Goal: Find specific page/section: Find specific page/section

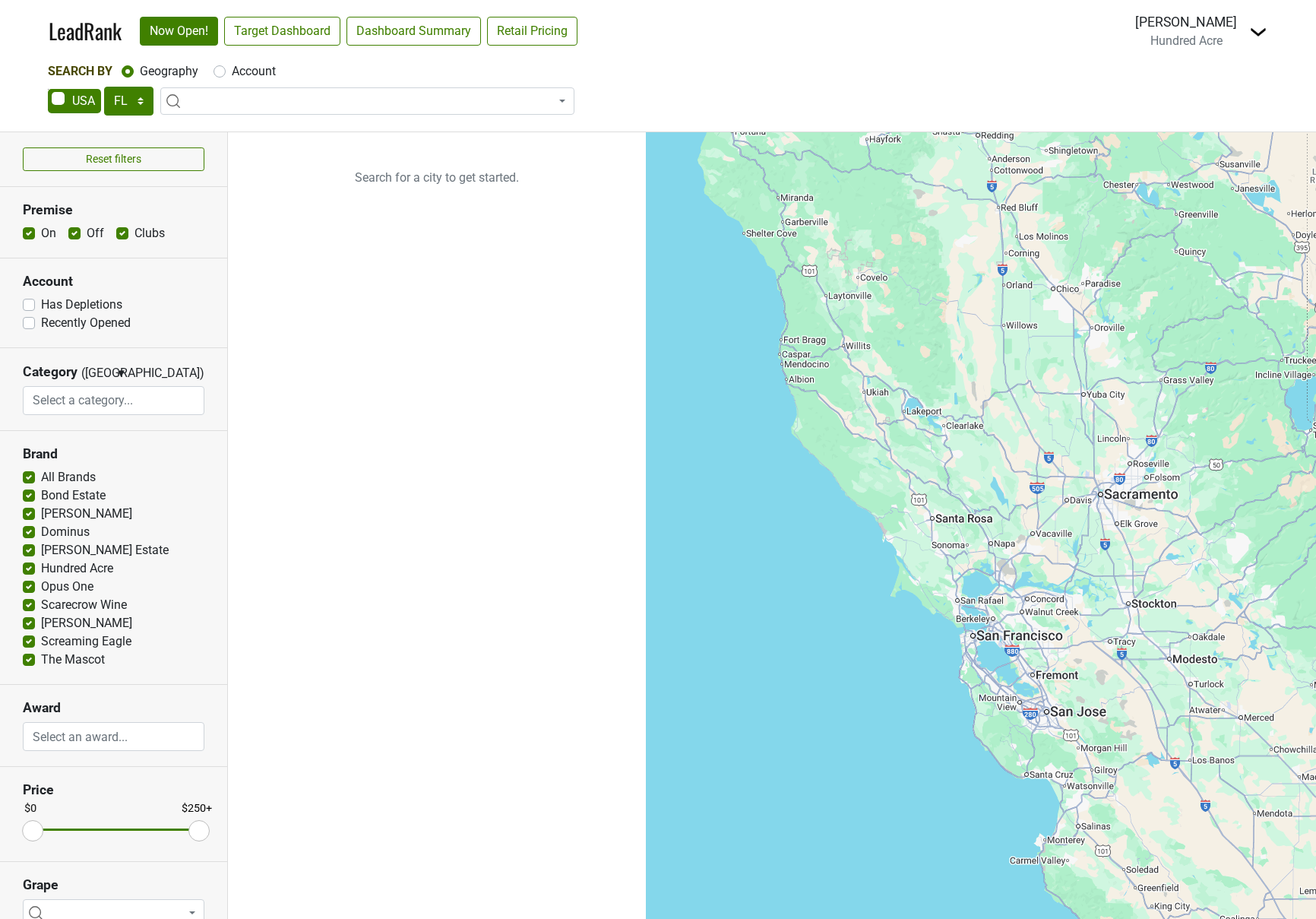
select select "FL"
select select
click at [134, 106] on select "AK AL AR AZ CA CO CT DC DE FL GA HI IA ID IL IN KS KY LA MA MD ME MI MN MO MS M…" at bounding box center [129, 100] width 50 height 28
select select "NY"
click at [104, 86] on select "AK AL AR AZ CA CO CT DC DE FL GA HI IA ID IL IN KS KY LA MA MD ME MI MN MO MS M…" at bounding box center [129, 100] width 50 height 28
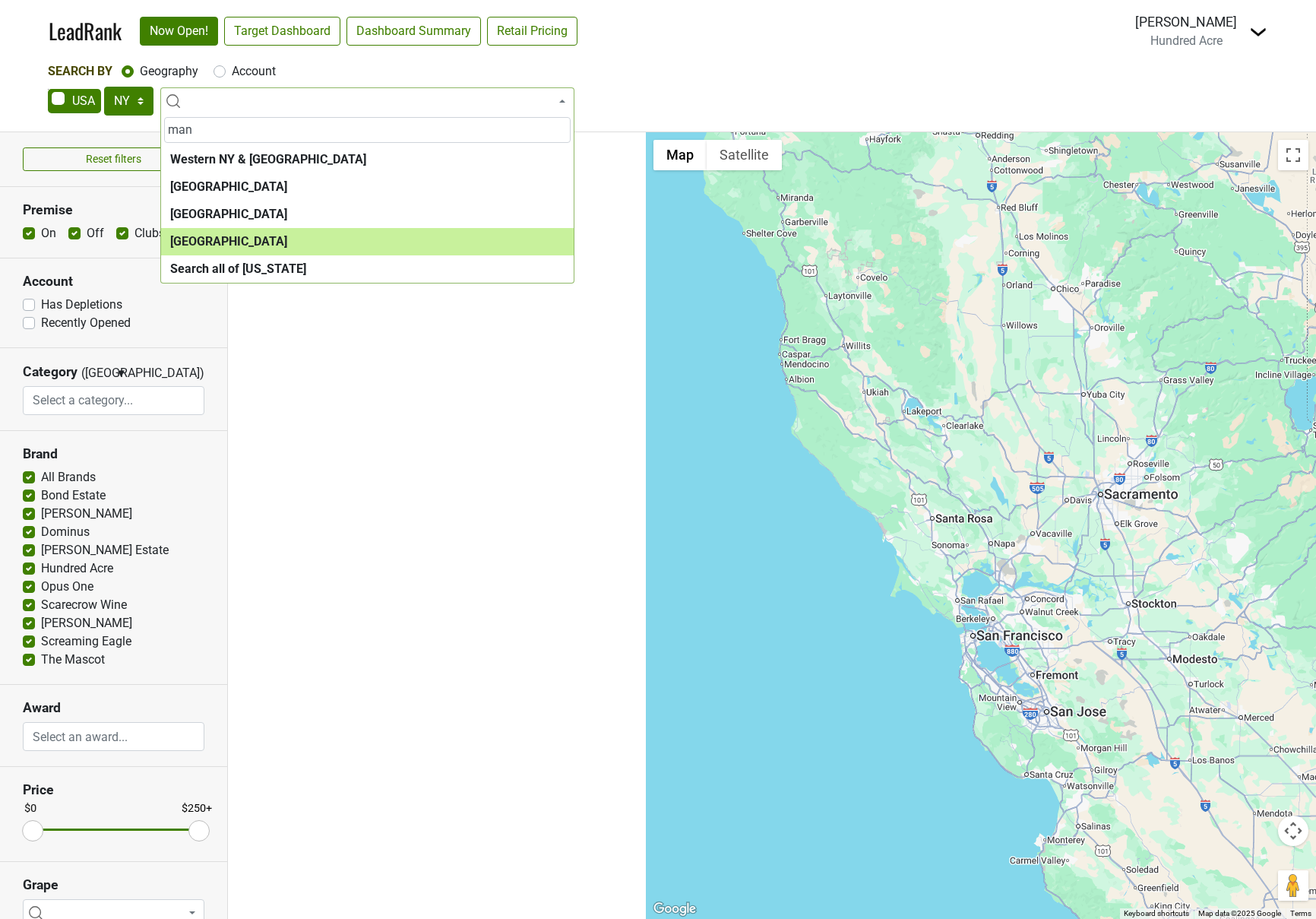
type input "man"
select select "1260"
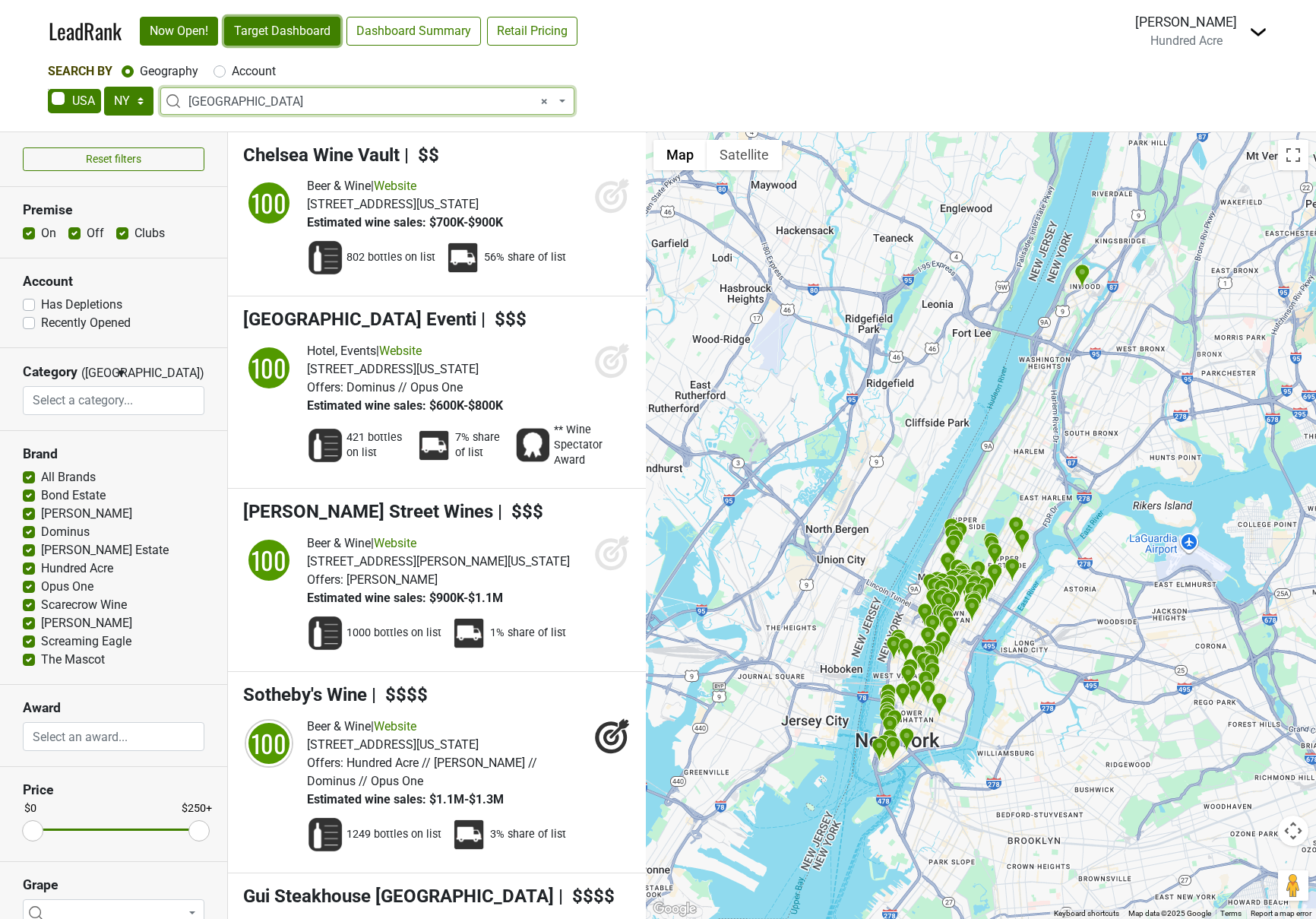
click at [290, 27] on link "Target Dashboard" at bounding box center [282, 30] width 117 height 28
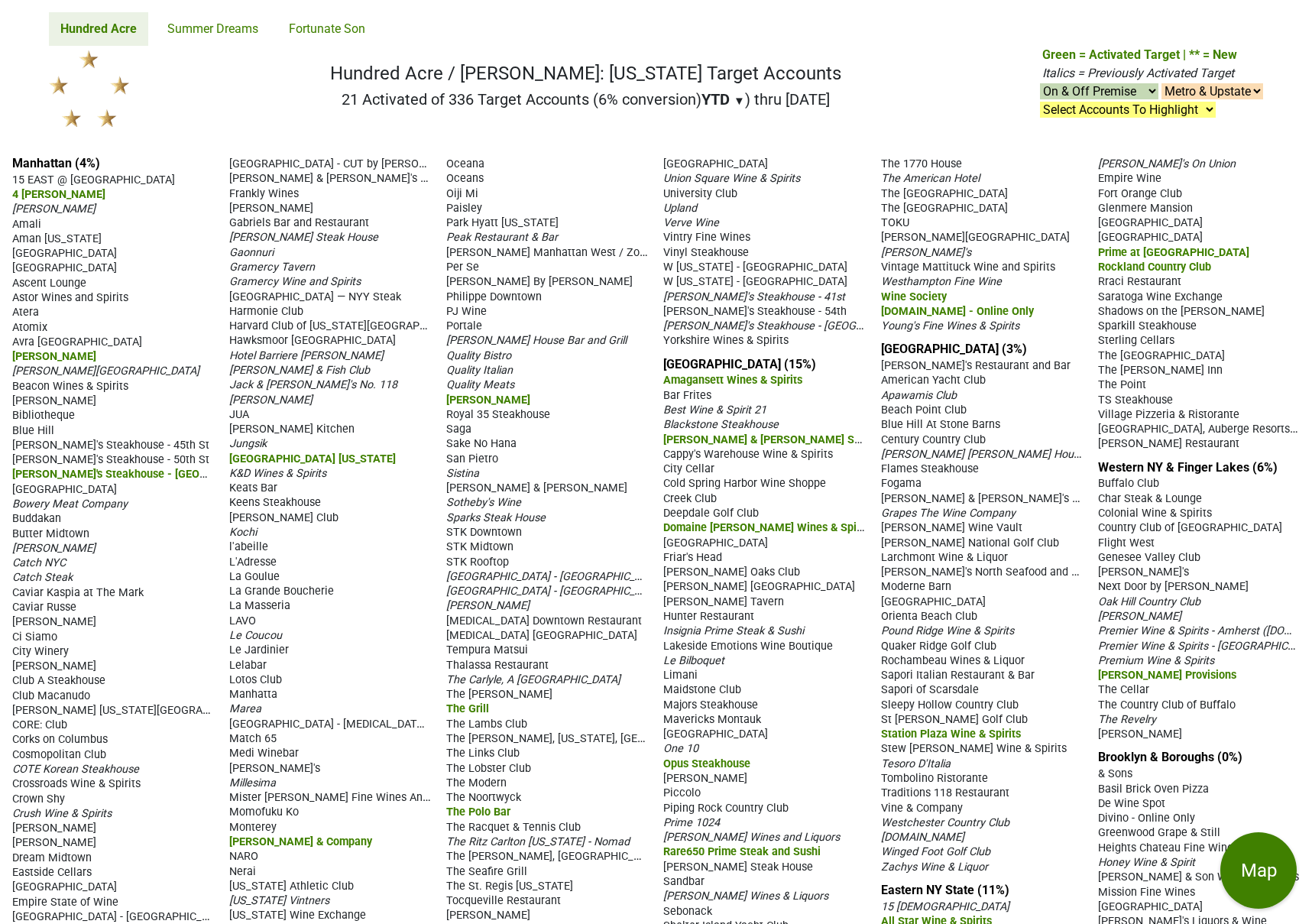
click at [1109, 91] on select "On & Off Premise On Premise Off Premise Country Clubs Only" at bounding box center [1099, 90] width 118 height 16
select select "on"
click at [1040, 83] on select "On & Off Premise On Premise Off Premise Country Clubs Only" at bounding box center [1099, 90] width 118 height 16
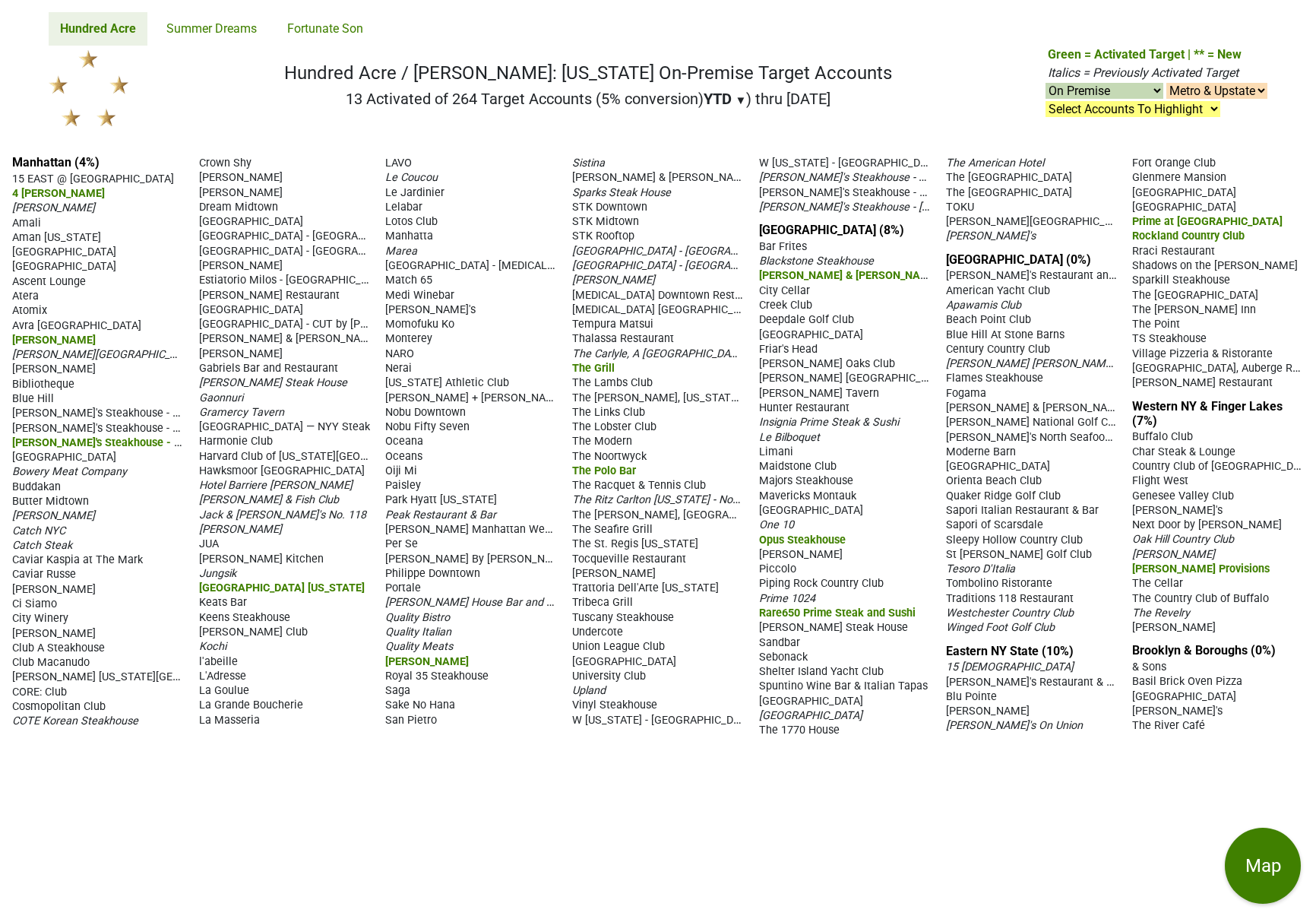
click at [1085, 90] on select "On & Off Premise On Premise Off Premise Country Clubs Only" at bounding box center [1105, 90] width 118 height 16
click at [1084, 94] on select "On & Off Premise On Premise Off Premise Country Clubs Only" at bounding box center [1105, 90] width 118 height 16
select select "club"
click at [1046, 83] on select "On & Off Premise On Premise Off Premise Country Clubs Only" at bounding box center [1105, 90] width 118 height 16
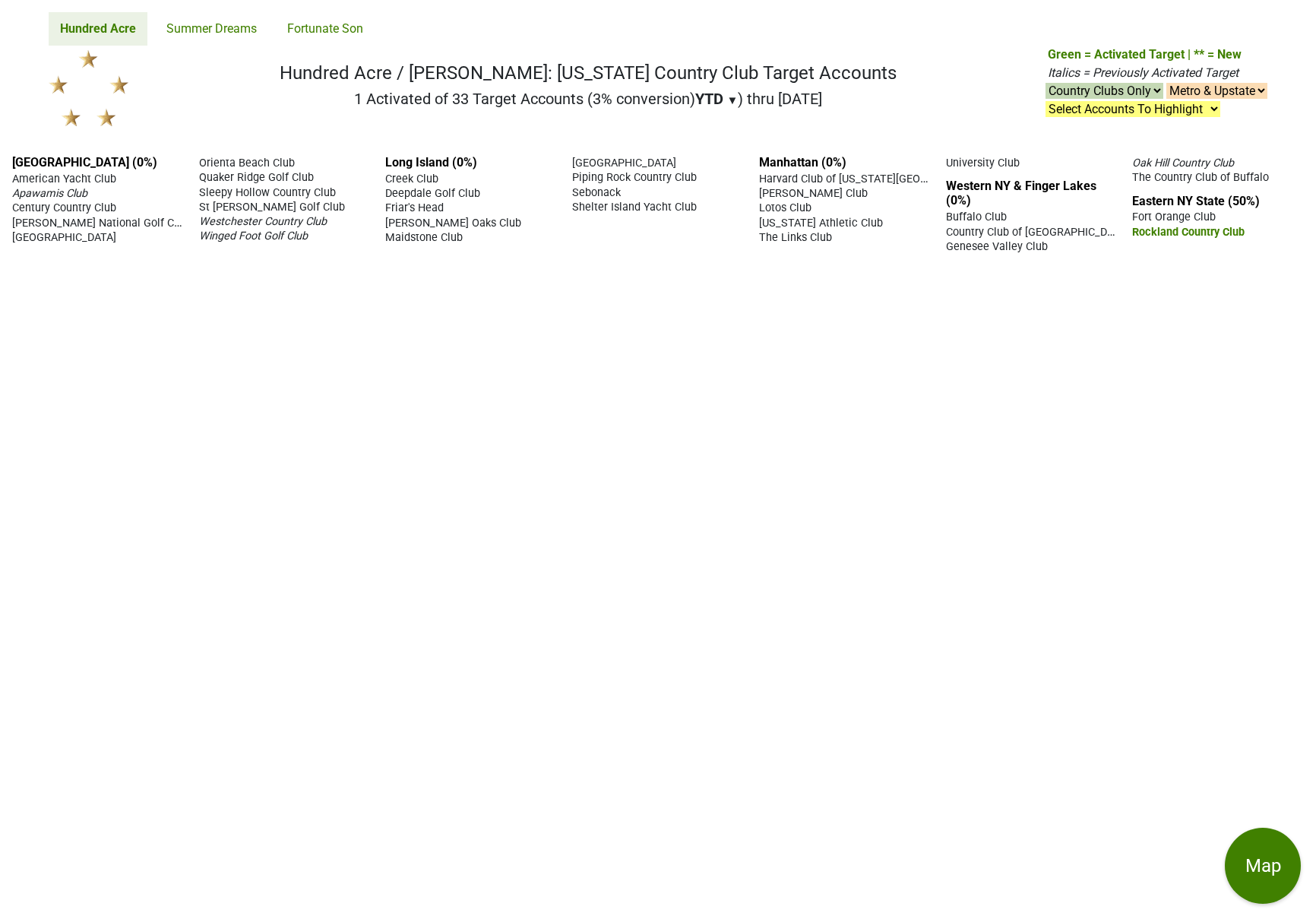
click at [1122, 95] on select "On & Off Premise On Premise Off Premise Country Clubs Only" at bounding box center [1105, 90] width 118 height 16
select select "on"
click at [1046, 83] on select "On & Off Premise On Premise Off Premise Country Clubs Only" at bounding box center [1105, 90] width 118 height 16
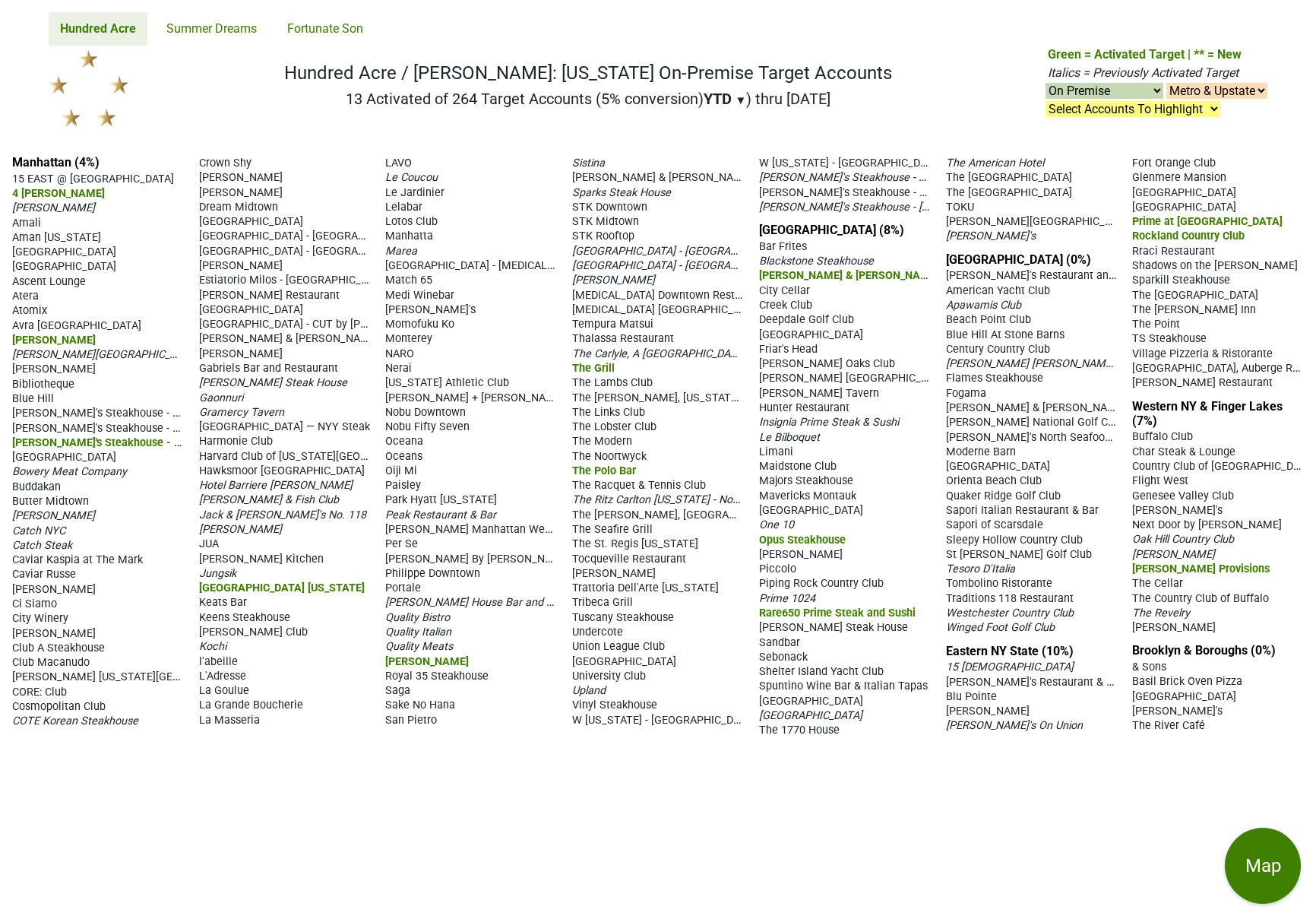
click at [1128, 86] on select "On & Off Premise On Premise Off Premise Country Clubs Only" at bounding box center [1105, 90] width 118 height 16
select select "club"
click at [1046, 83] on select "On & Off Premise On Premise Off Premise Country Clubs Only" at bounding box center [1105, 90] width 118 height 16
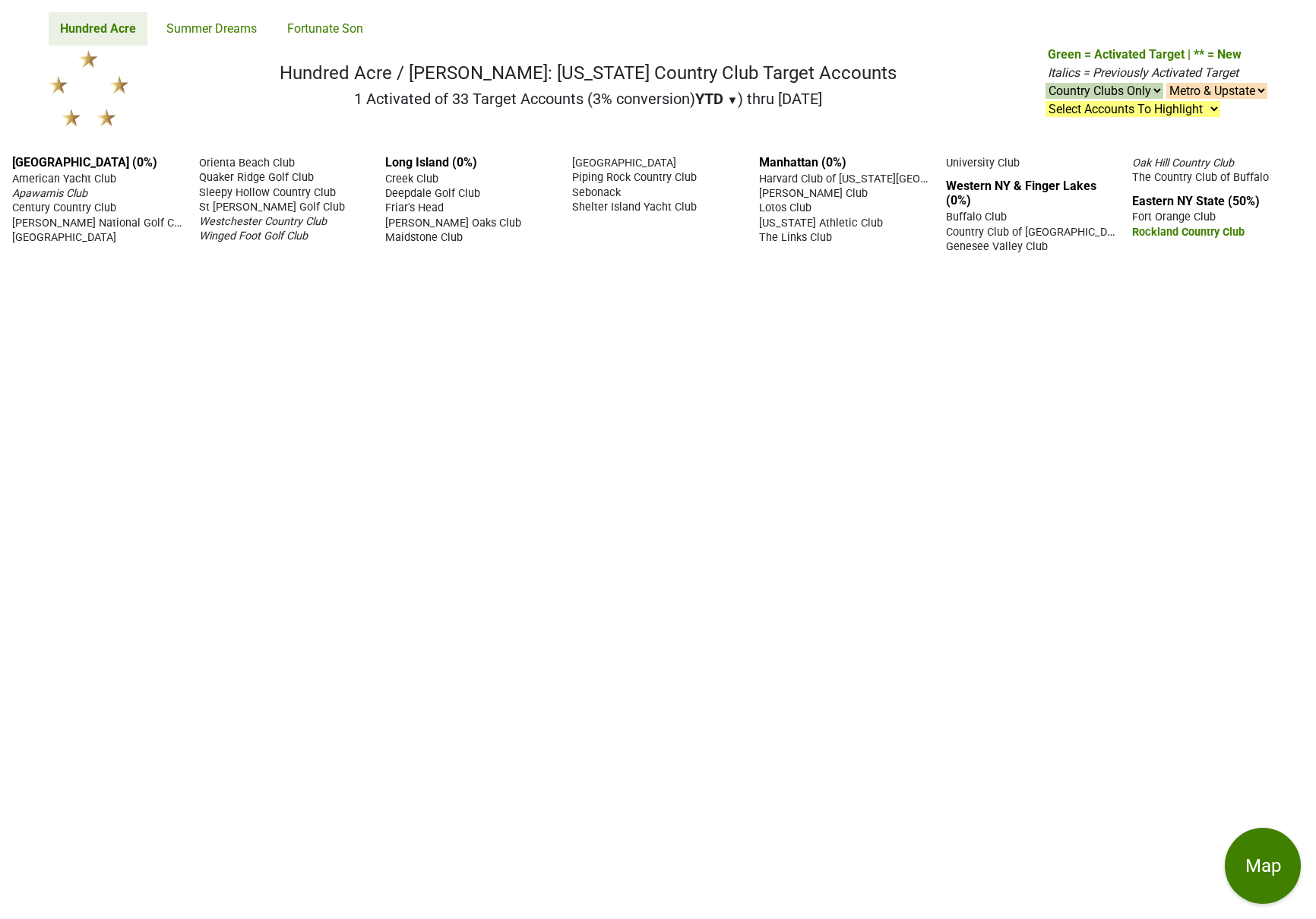
select select "club"
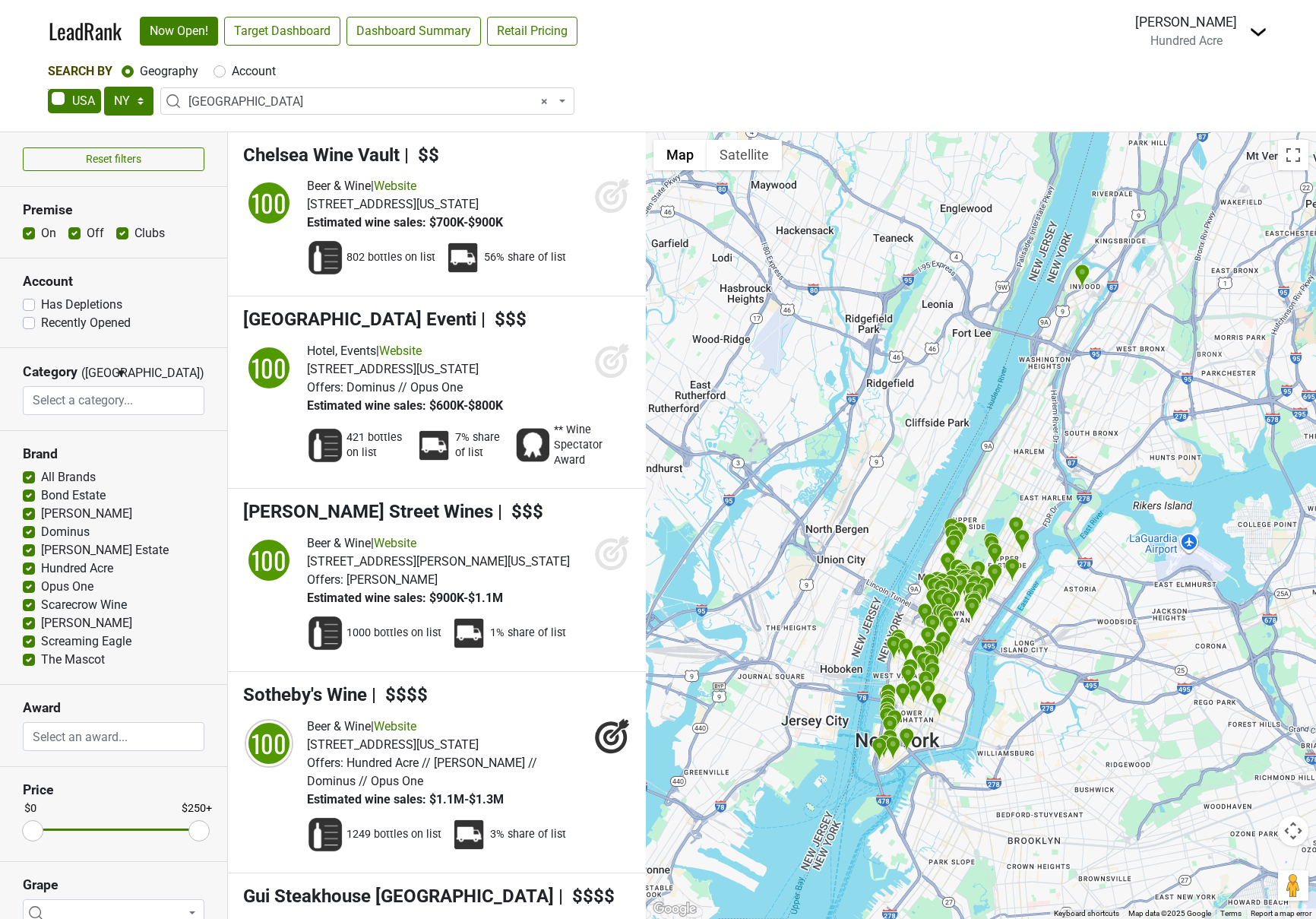
select select "NY"
select select "1260"
select select
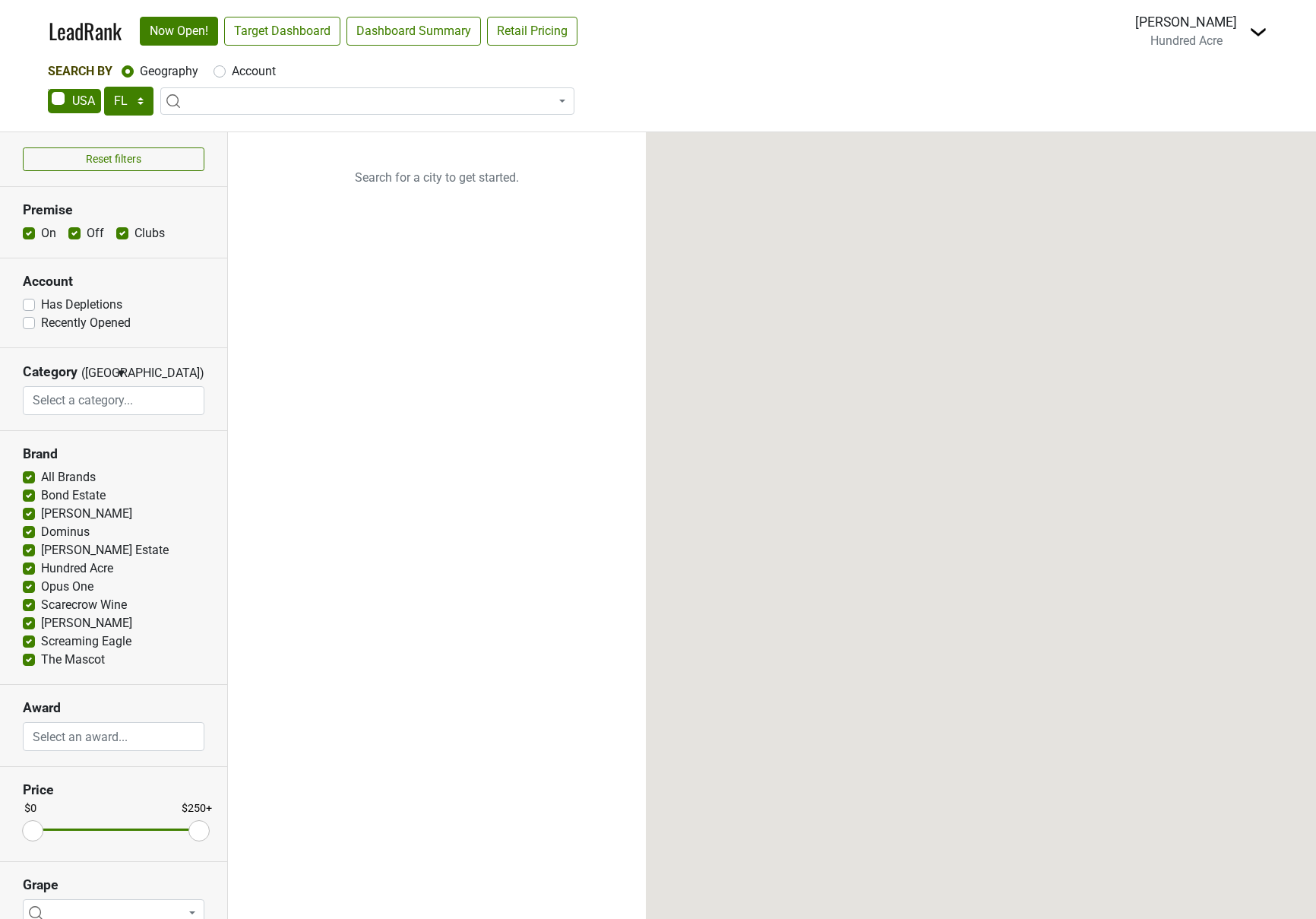
select select "FL"
select select
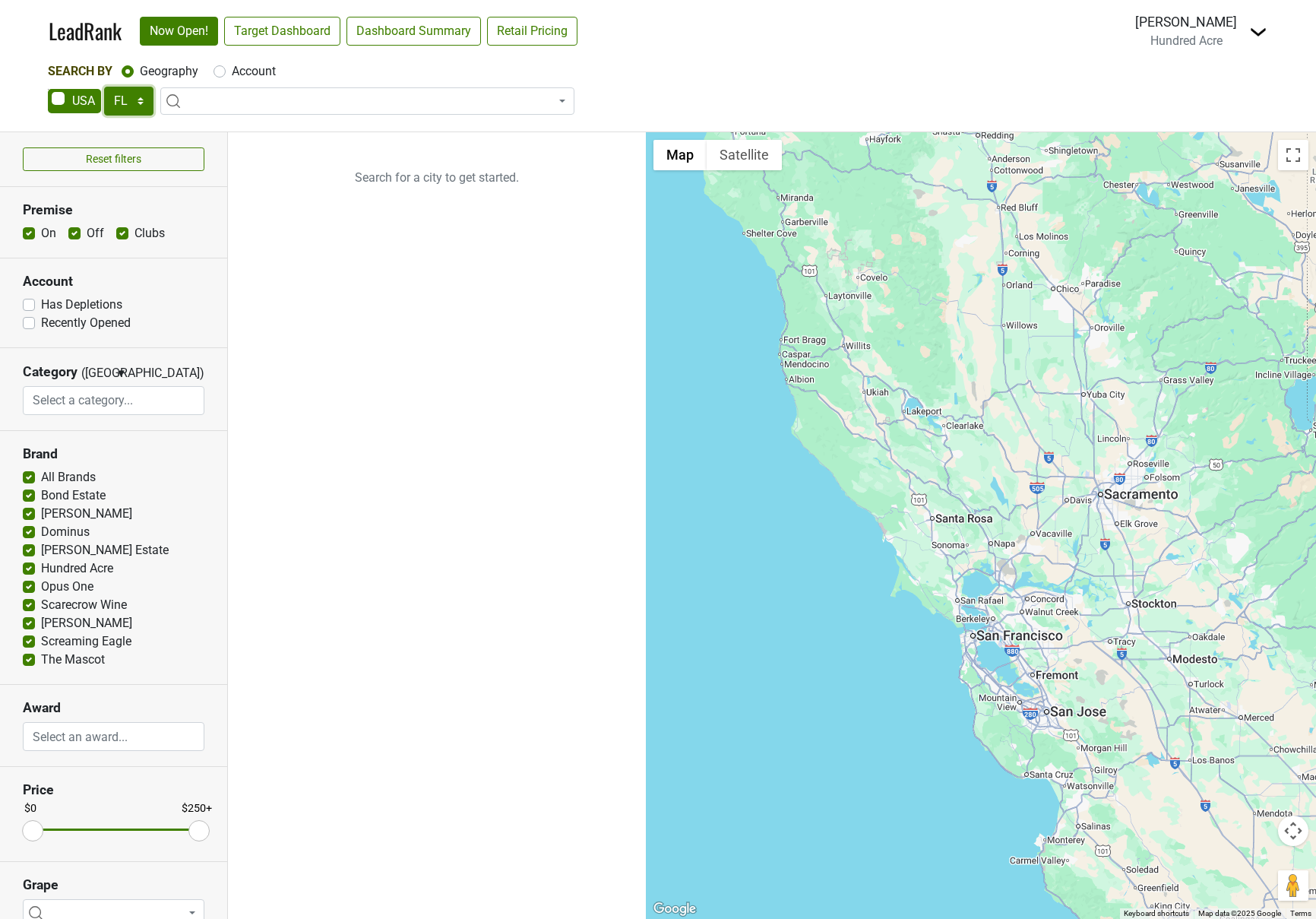
click at [118, 101] on select "AK AL AR AZ CA CO CT DC DE FL GA HI IA ID IL IN KS KY LA MA MD ME MI MN MO MS M…" at bounding box center [129, 100] width 50 height 28
select select "NY"
click at [104, 86] on select "AK AL AR AZ CA CO CT DC DE FL GA HI IA ID IL IN KS KY LA MA MD ME MI MN MO MS M…" at bounding box center [129, 100] width 50 height 28
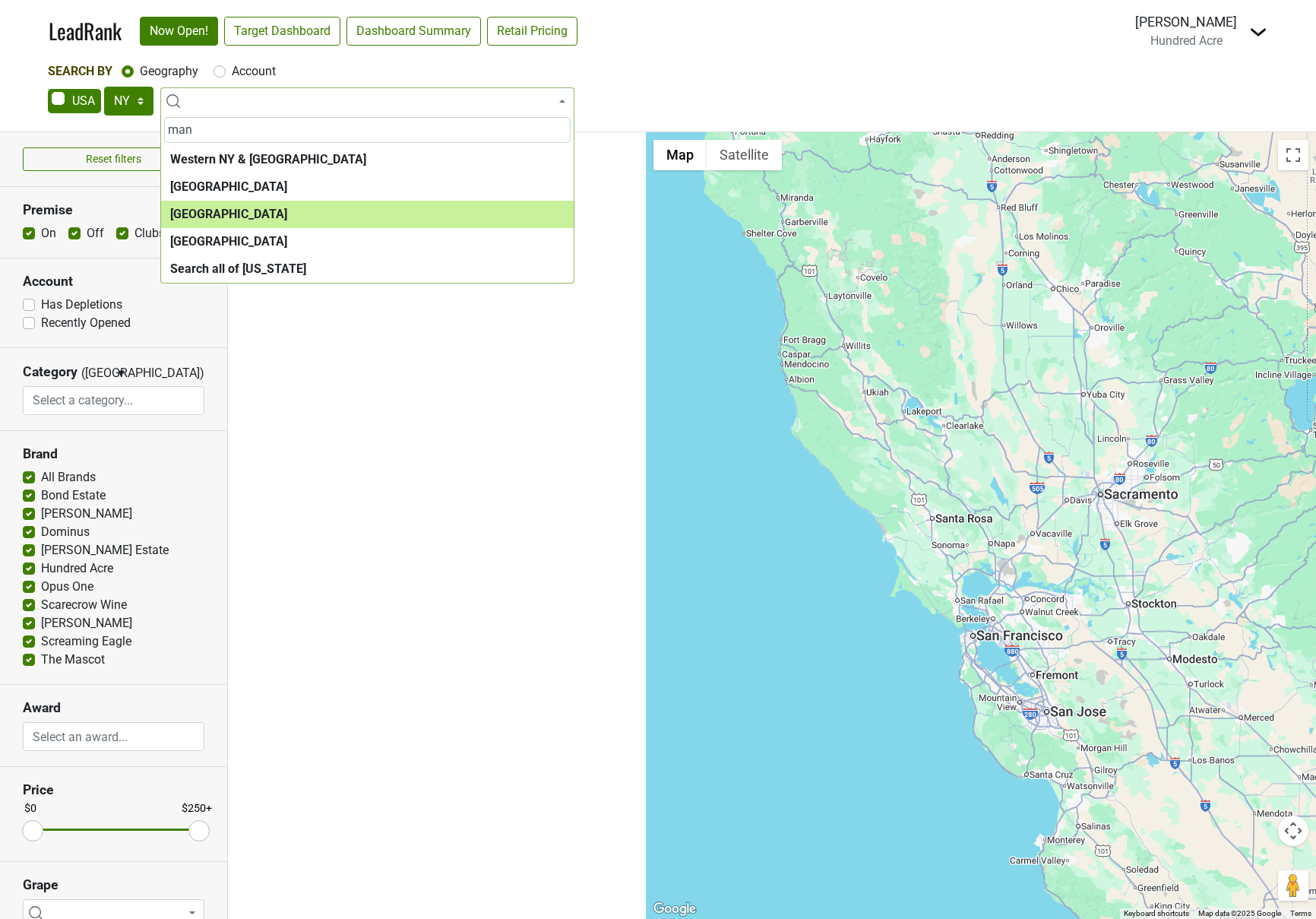
type input "man"
select select "1154"
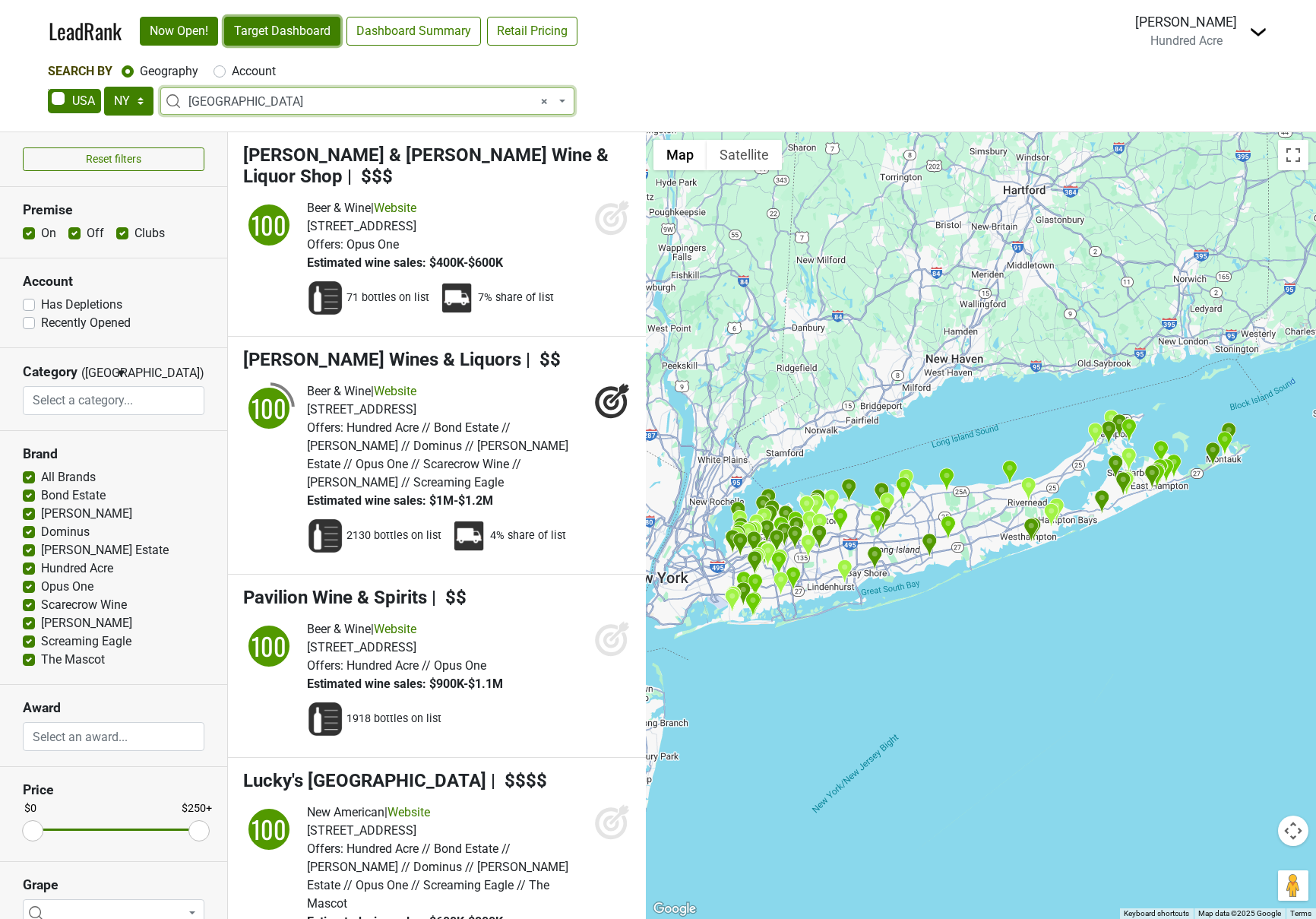
click at [285, 39] on link "Target Dashboard" at bounding box center [282, 30] width 117 height 28
